Goal: Find specific page/section: Find specific page/section

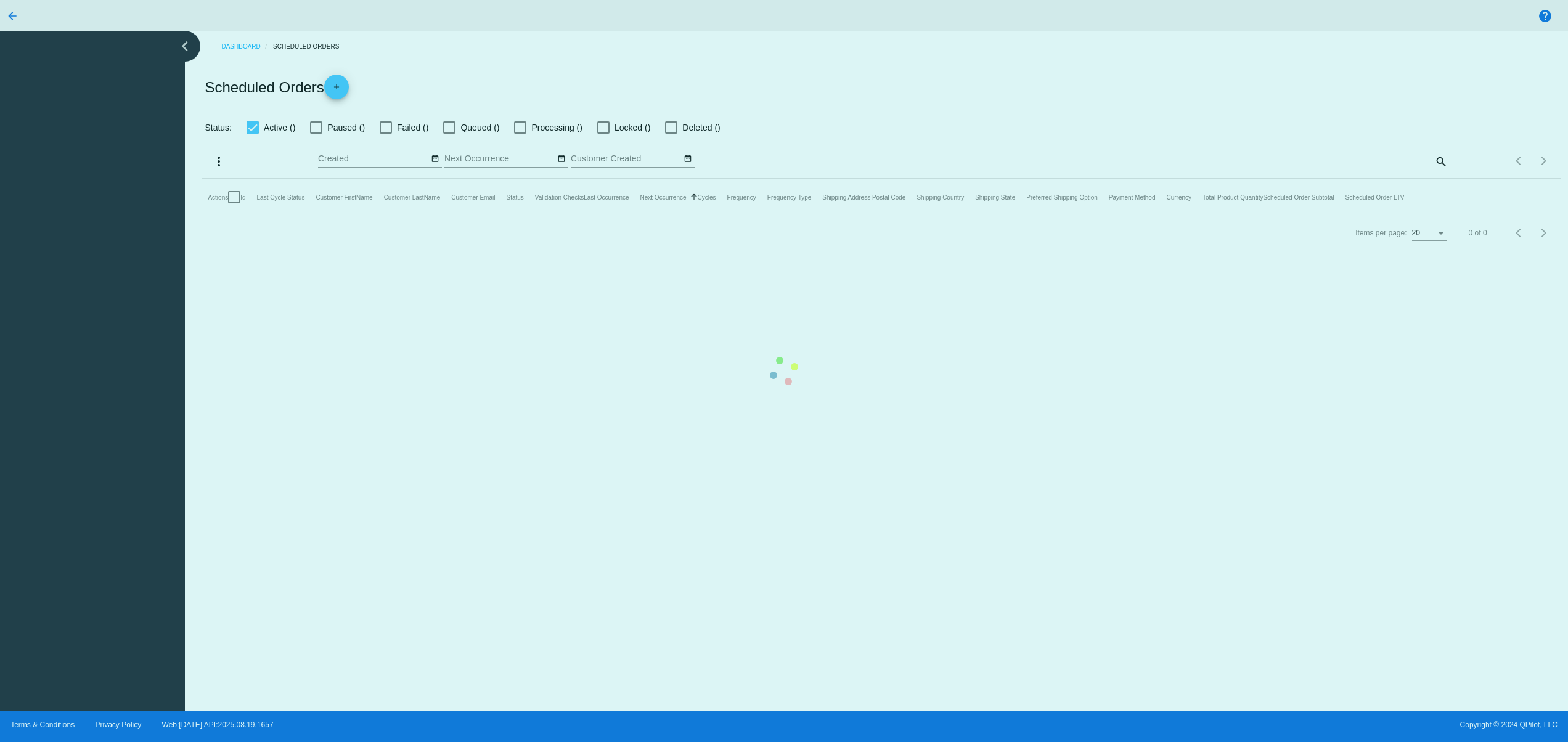
click at [925, 216] on mat-table "Actions Id Last Cycle Status Customer FirstName Customer LastName Customer Emai…" at bounding box center [881, 197] width 1359 height 37
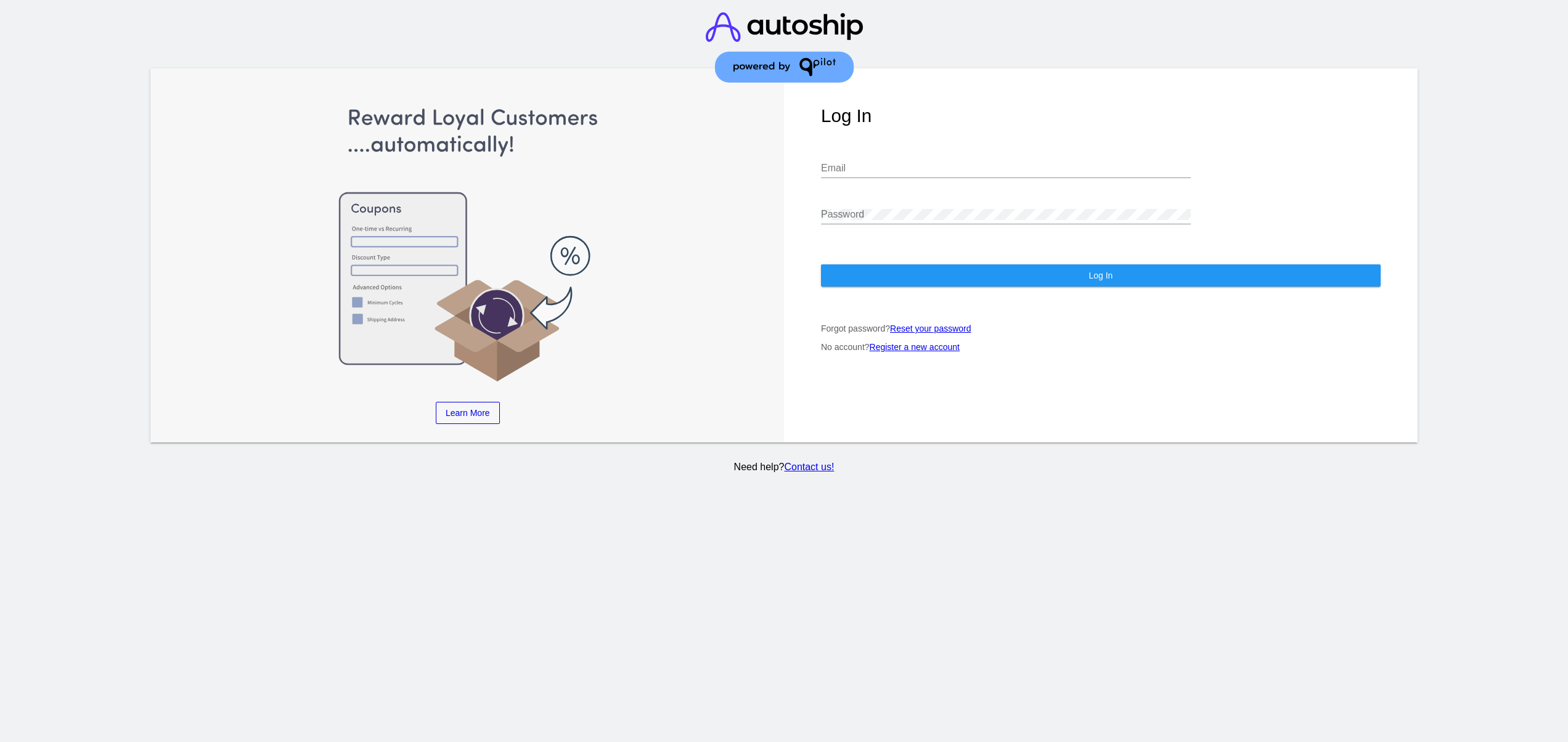
type input "[EMAIL_ADDRESS][DOMAIN_NAME]"
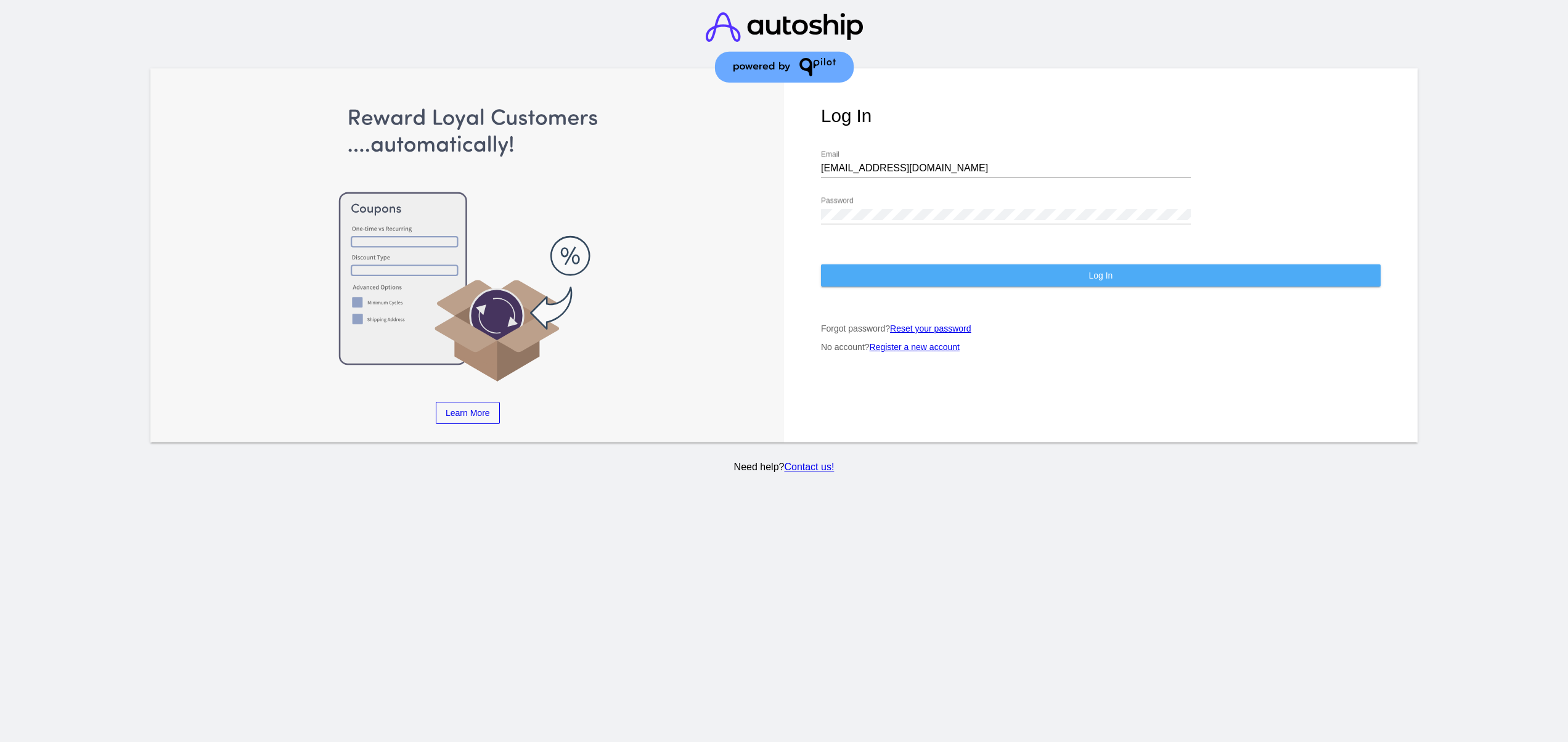
click at [1167, 270] on button "Log In" at bounding box center [1101, 275] width 560 height 22
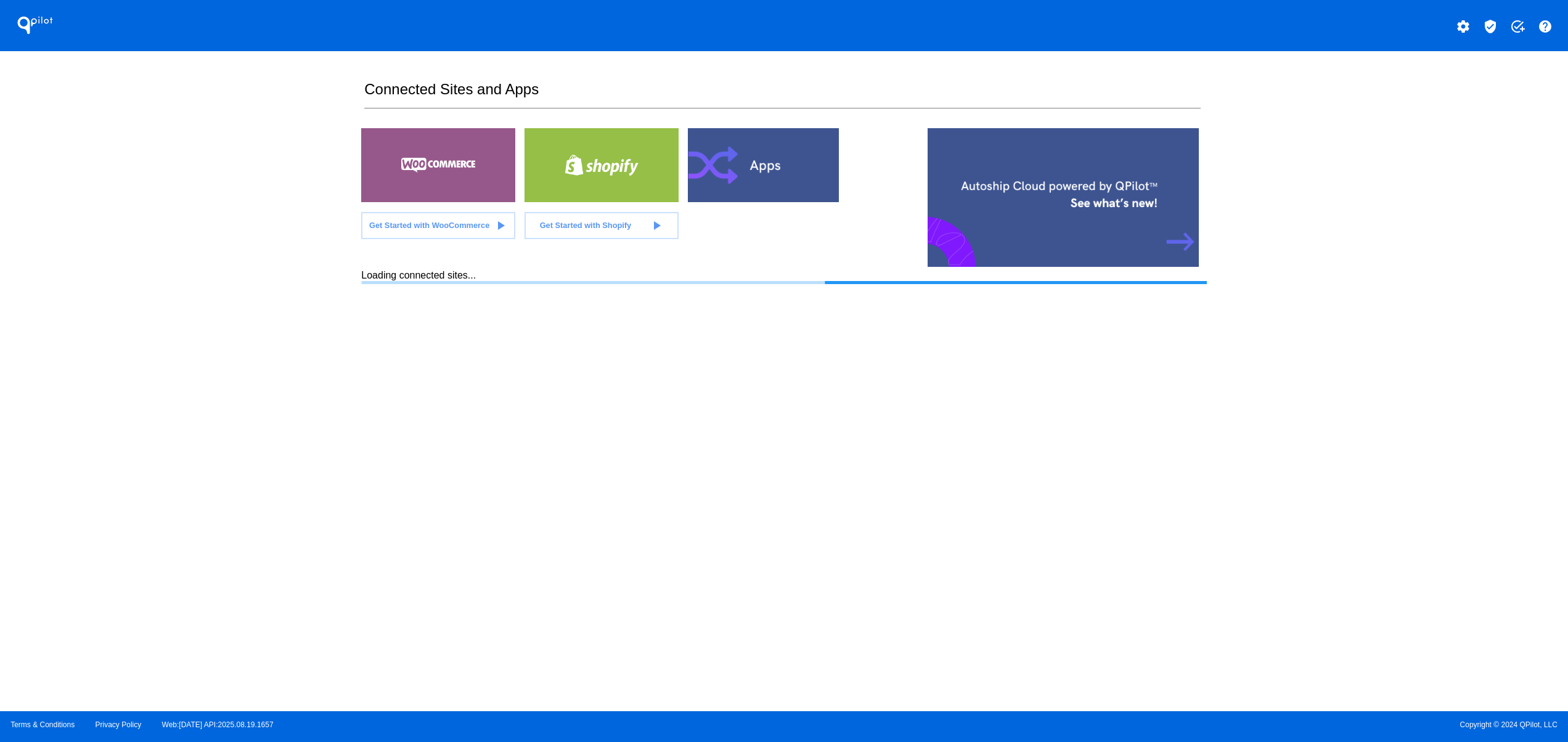
drag, startPoint x: 285, startPoint y: 477, endPoint x: 277, endPoint y: 471, distance: 10.0
click at [285, 481] on div "QPilot settings verified_user add_task help Connected Sites and Apps Get Starte…" at bounding box center [784, 356] width 1568 height 711
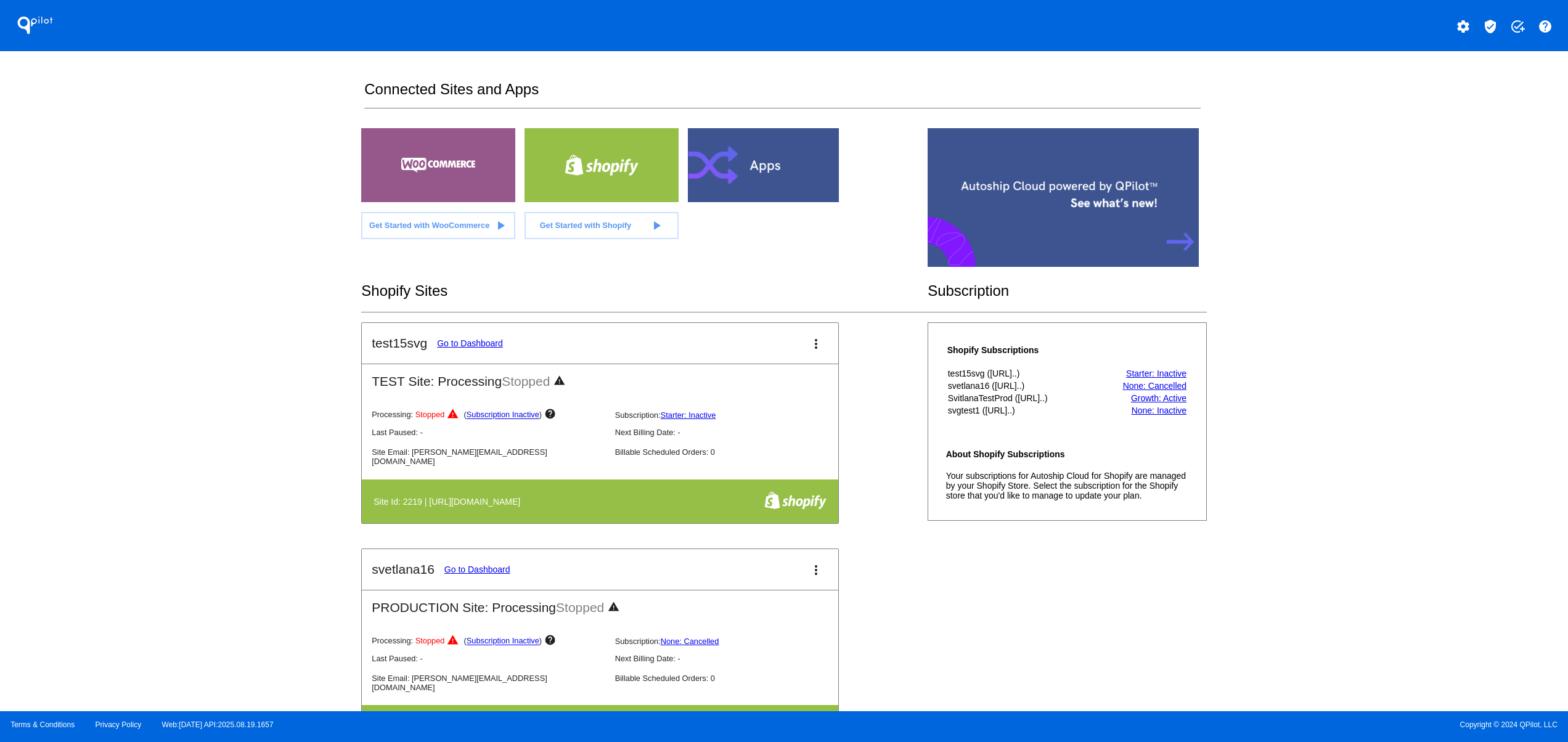
drag, startPoint x: 175, startPoint y: 291, endPoint x: 413, endPoint y: 486, distance: 307.7
click at [175, 289] on div "QPilot settings verified_user add_task help Connected Sites and Apps Get Starte…" at bounding box center [784, 356] width 1568 height 711
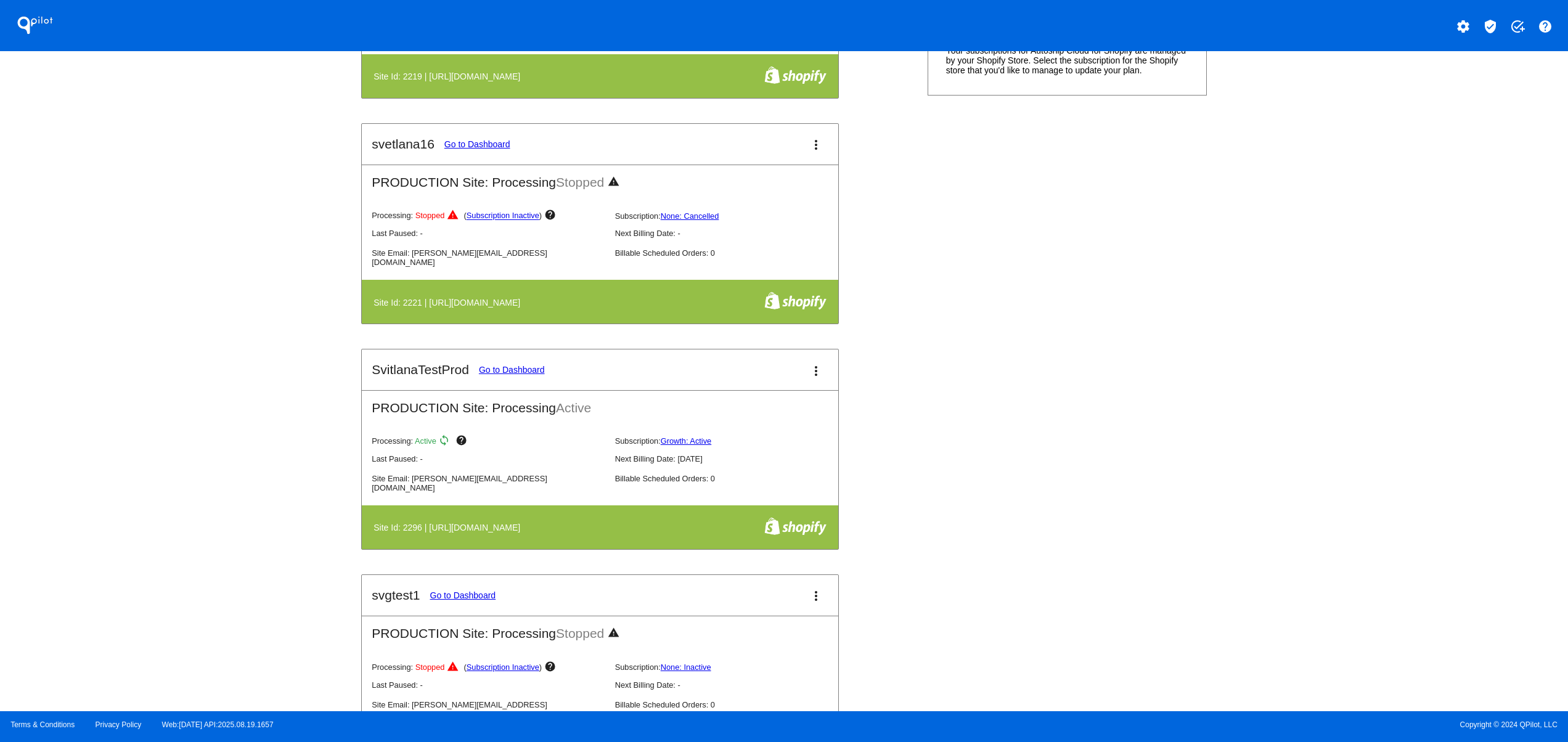
scroll to position [1233, 0]
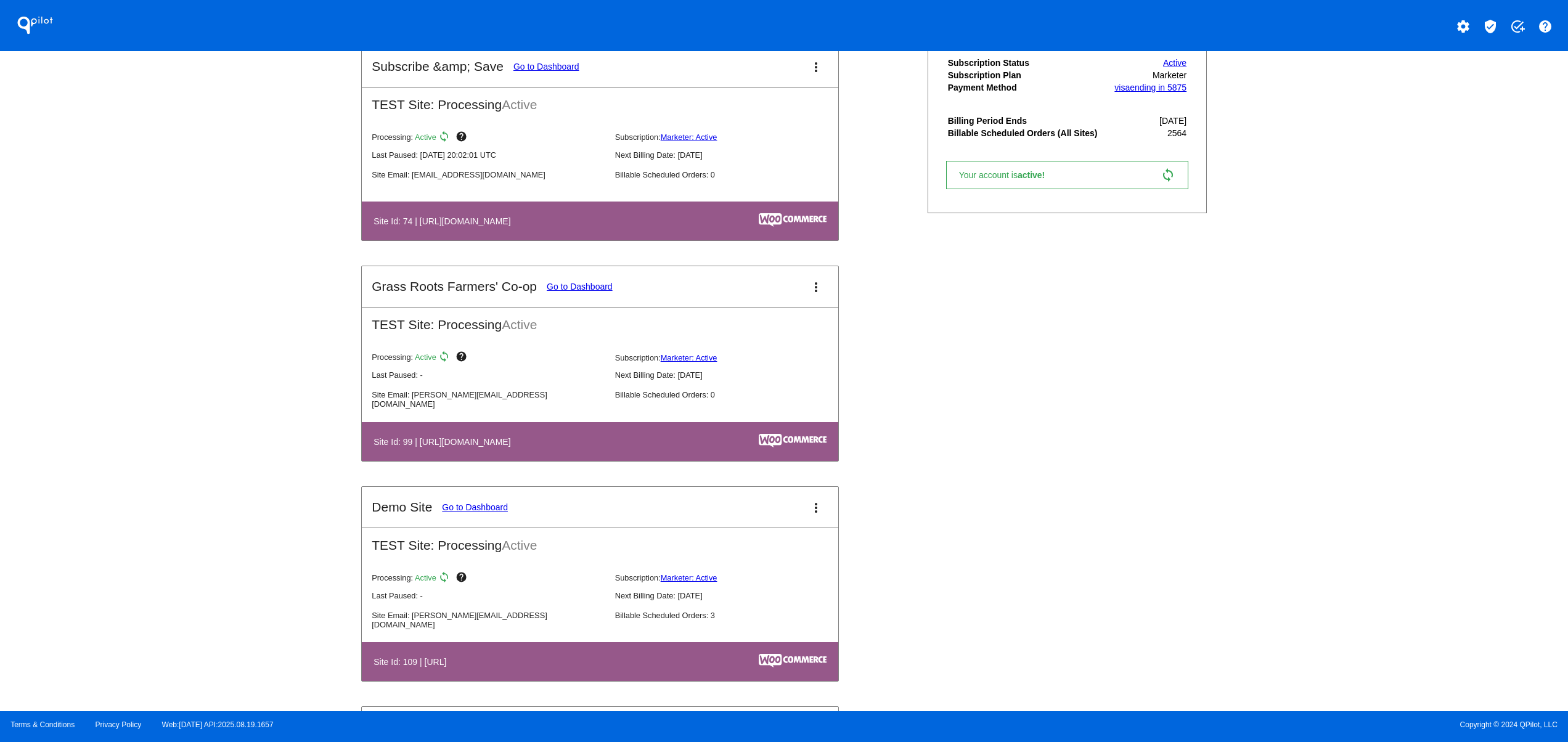
drag, startPoint x: 481, startPoint y: 233, endPoint x: 566, endPoint y: 253, distance: 87.3
click at [540, 241] on table "Site Id: 74 | [URL][DOMAIN_NAME]" at bounding box center [599, 221] width 477 height 39
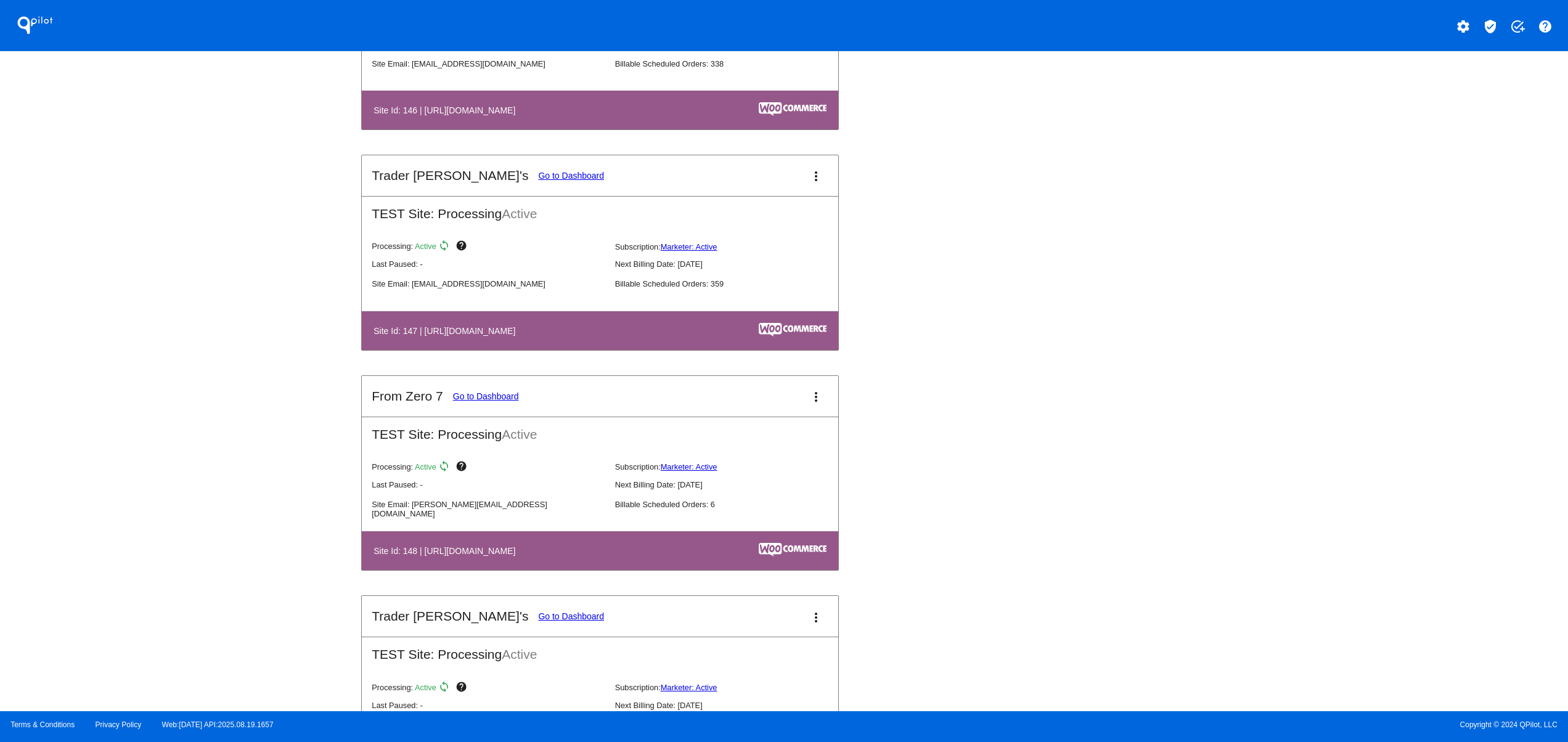
scroll to position [2465, 0]
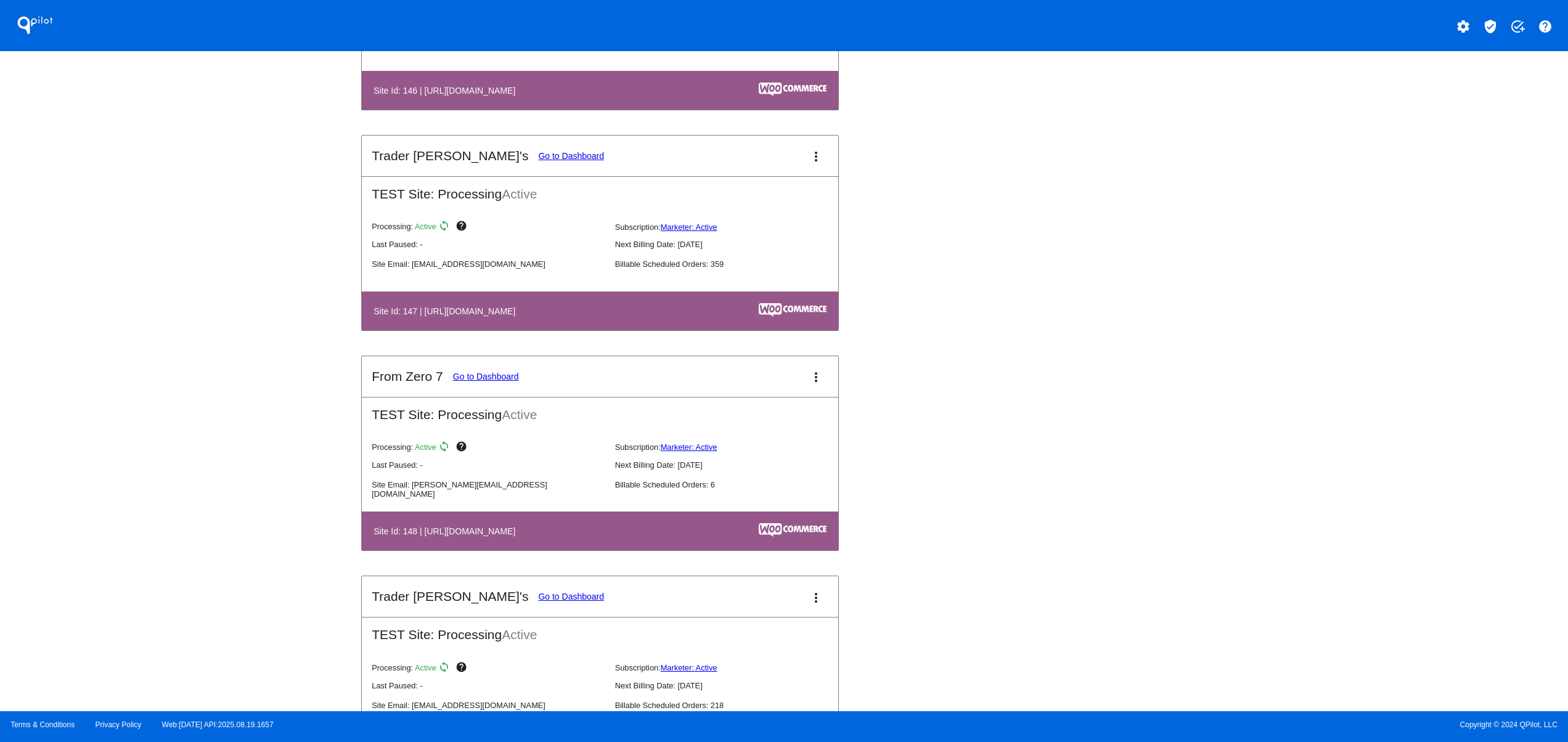
drag, startPoint x: 464, startPoint y: 550, endPoint x: 681, endPoint y: 550, distance: 217.0
click at [660, 539] on th "Site Id: 148 | [URL][DOMAIN_NAME]" at bounding box center [528, 530] width 310 height 16
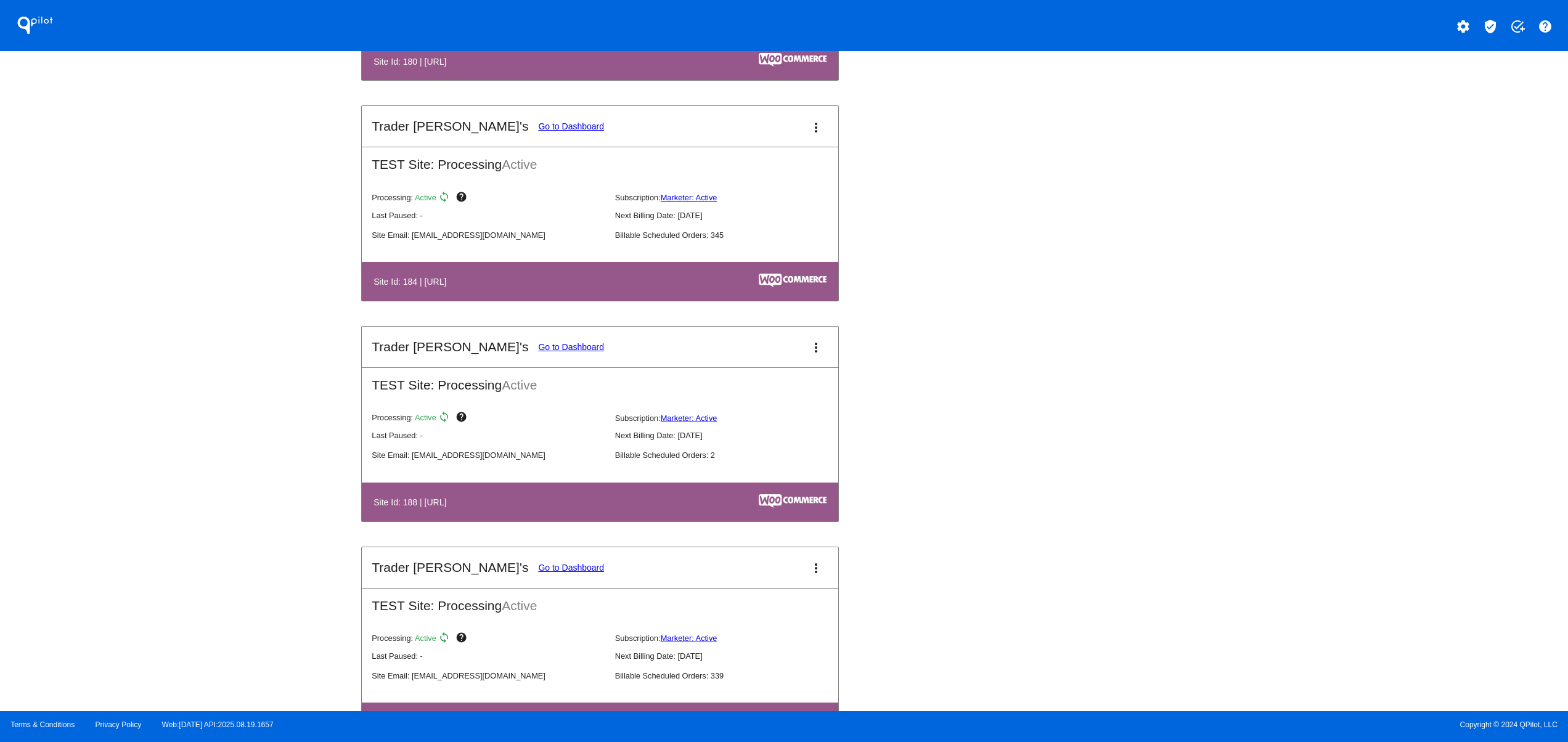
scroll to position [3452, 0]
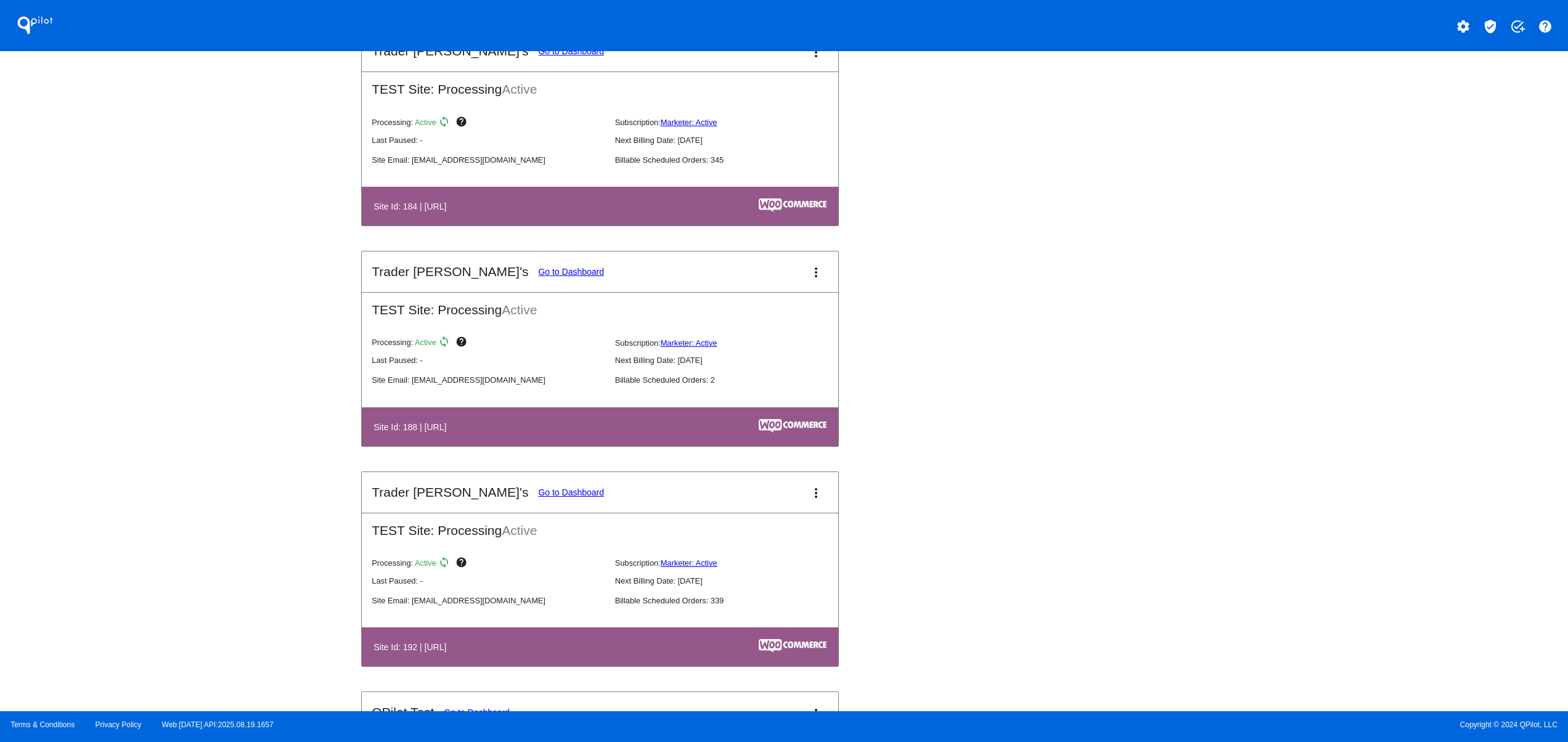
drag, startPoint x: 477, startPoint y: 449, endPoint x: 627, endPoint y: 449, distance: 150.0
click at [616, 435] on th "Site Id: 188 | [URL]" at bounding box center [494, 426] width 244 height 16
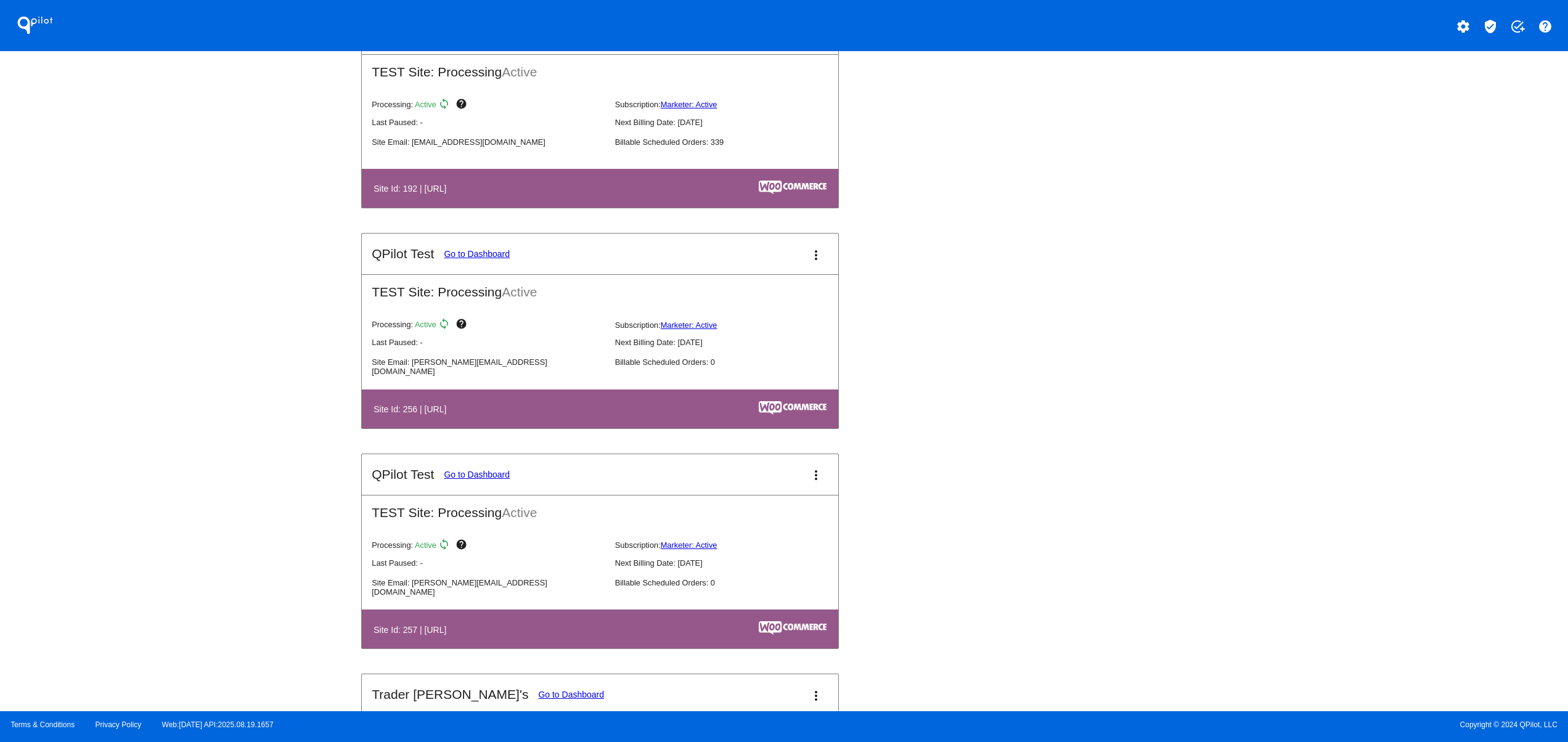
scroll to position [3944, 0]
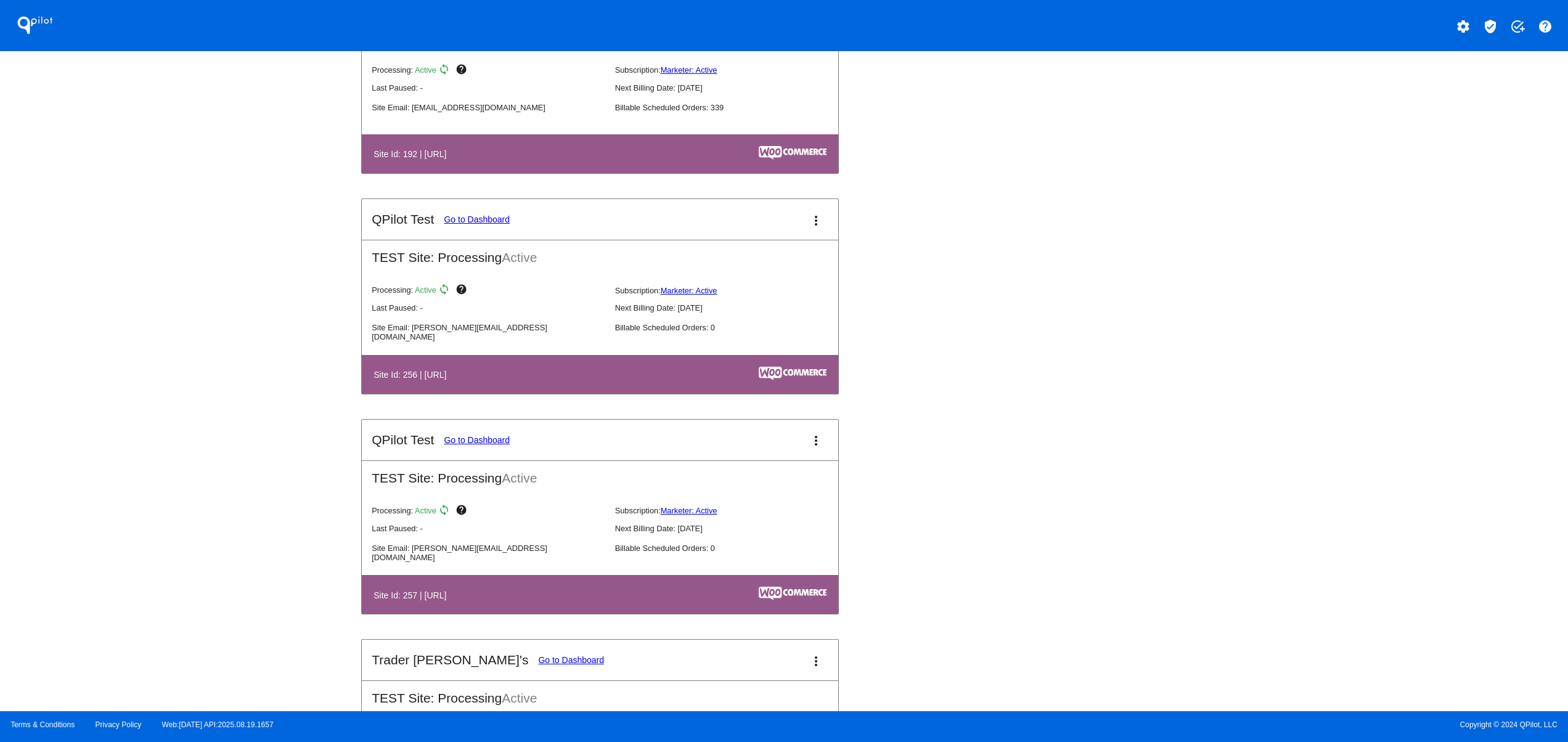
drag, startPoint x: 476, startPoint y: 407, endPoint x: 750, endPoint y: 404, distance: 274.0
click at [748, 394] on table "Site Id: 256 | [URL]" at bounding box center [599, 374] width 477 height 39
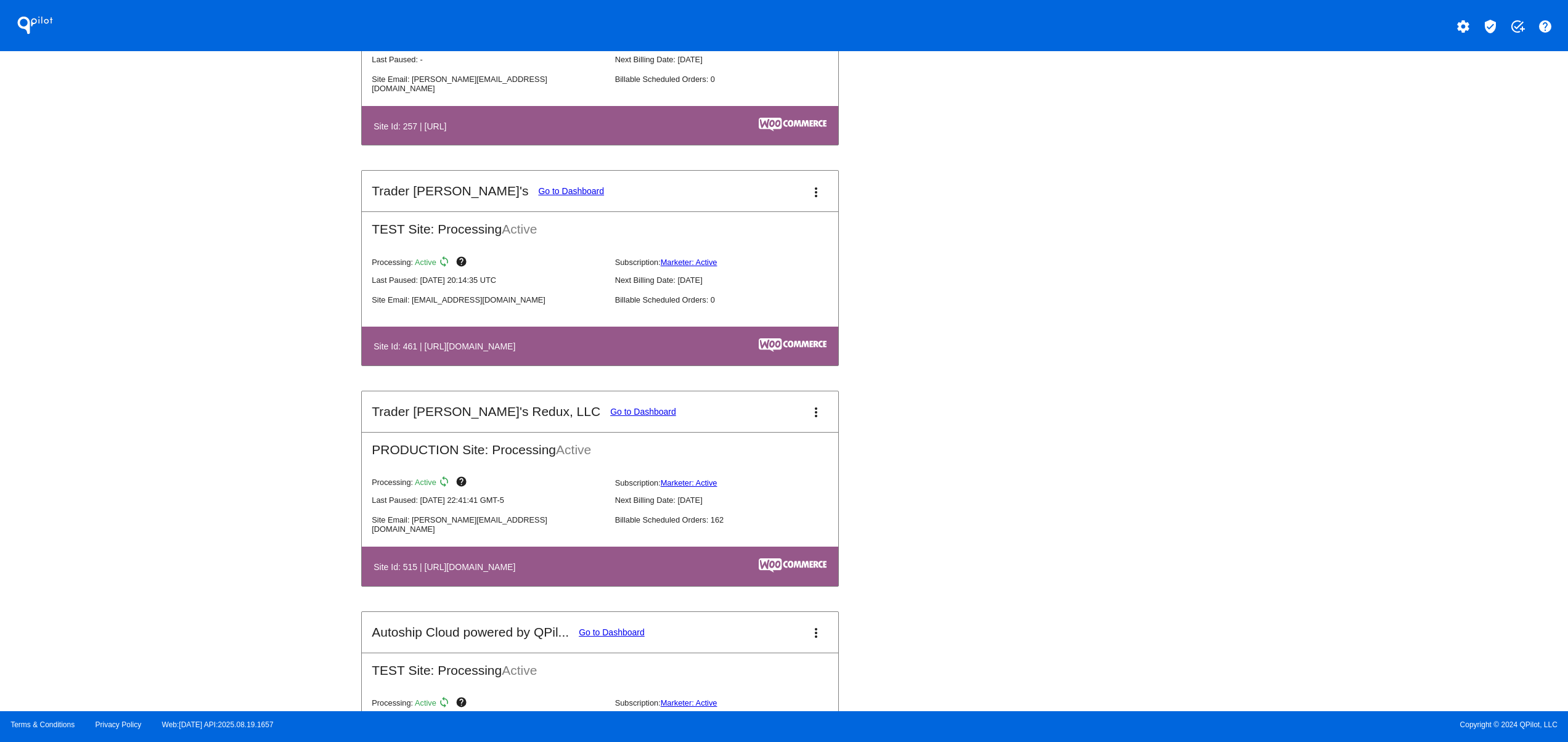
scroll to position [4437, 0]
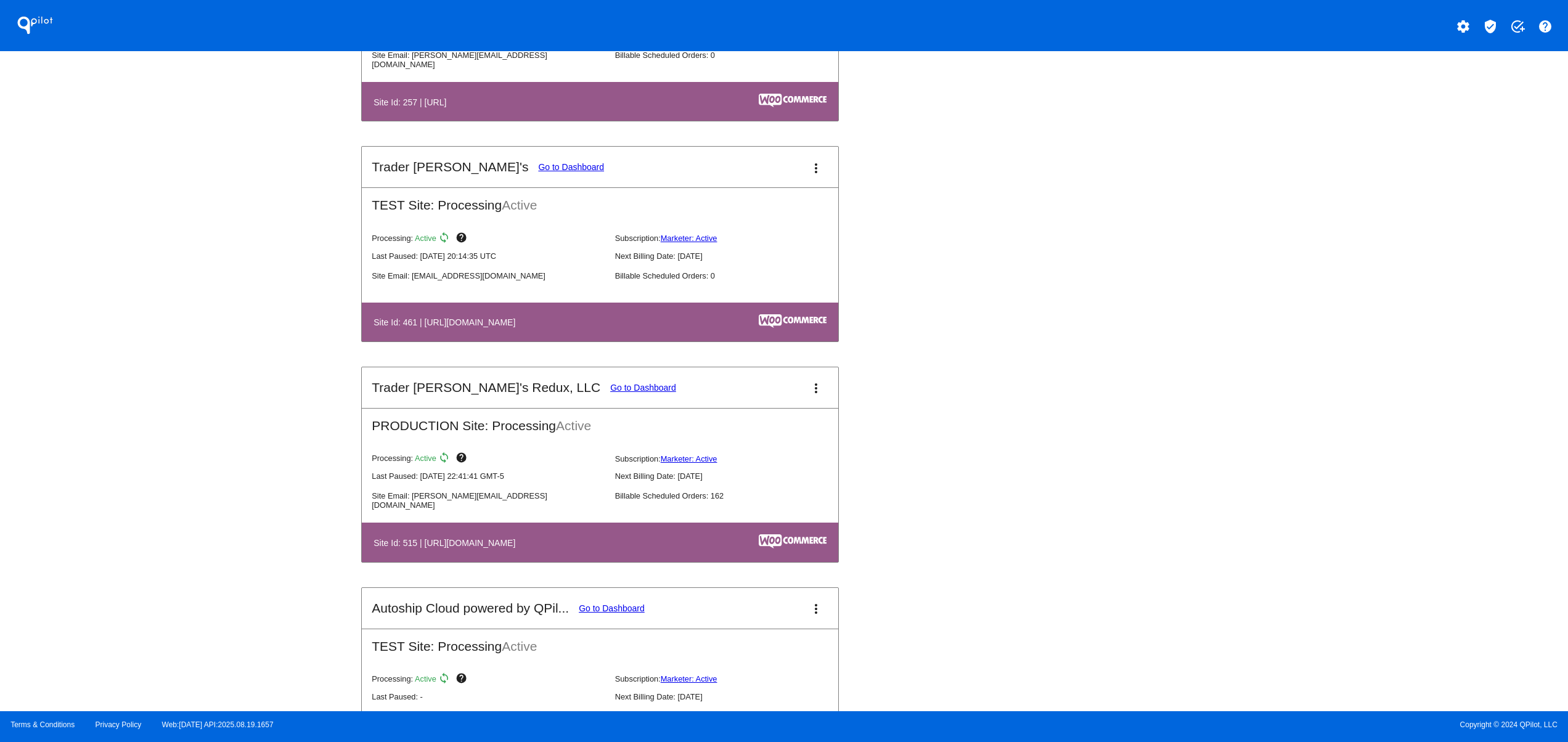
drag, startPoint x: 469, startPoint y: 341, endPoint x: 612, endPoint y: 308, distance: 146.8
click at [524, 330] on th "Site Id: 461 | [URL][DOMAIN_NAME]" at bounding box center [528, 322] width 310 height 16
click at [610, 393] on link "Go to Dashboard" at bounding box center [643, 388] width 66 height 10
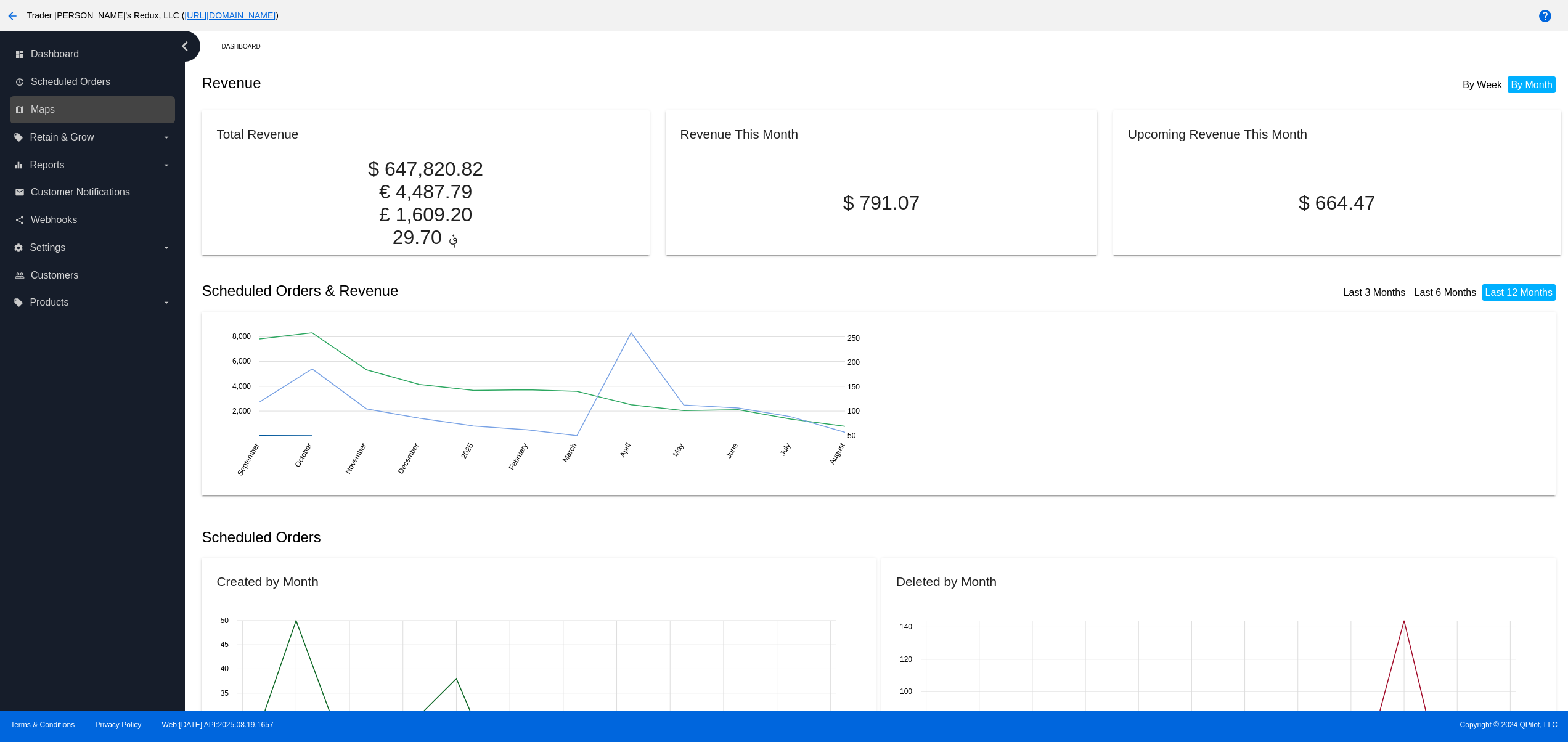
click at [62, 101] on link "map Maps" at bounding box center [93, 110] width 156 height 20
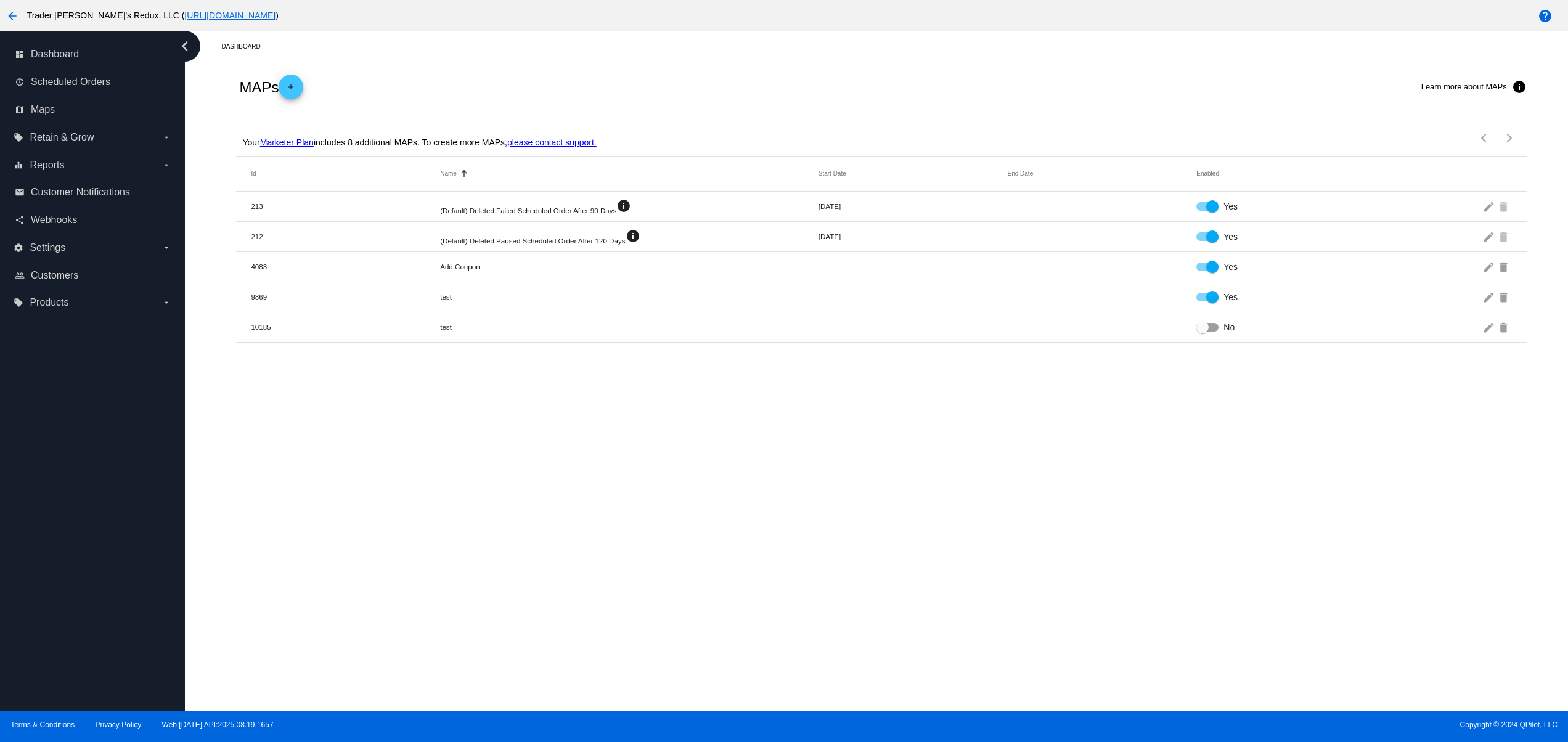
click at [288, 138] on link "Marketer Plan" at bounding box center [287, 143] width 54 height 10
